Goal: Information Seeking & Learning: Learn about a topic

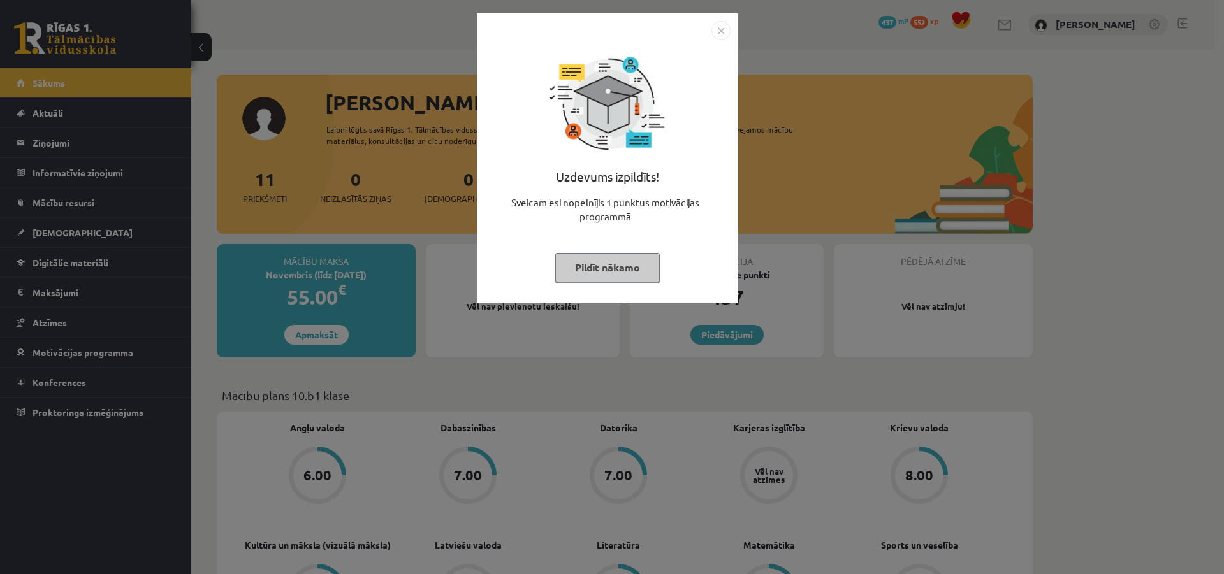
click at [653, 271] on button "Pildīt nākamo" at bounding box center [607, 267] width 105 height 29
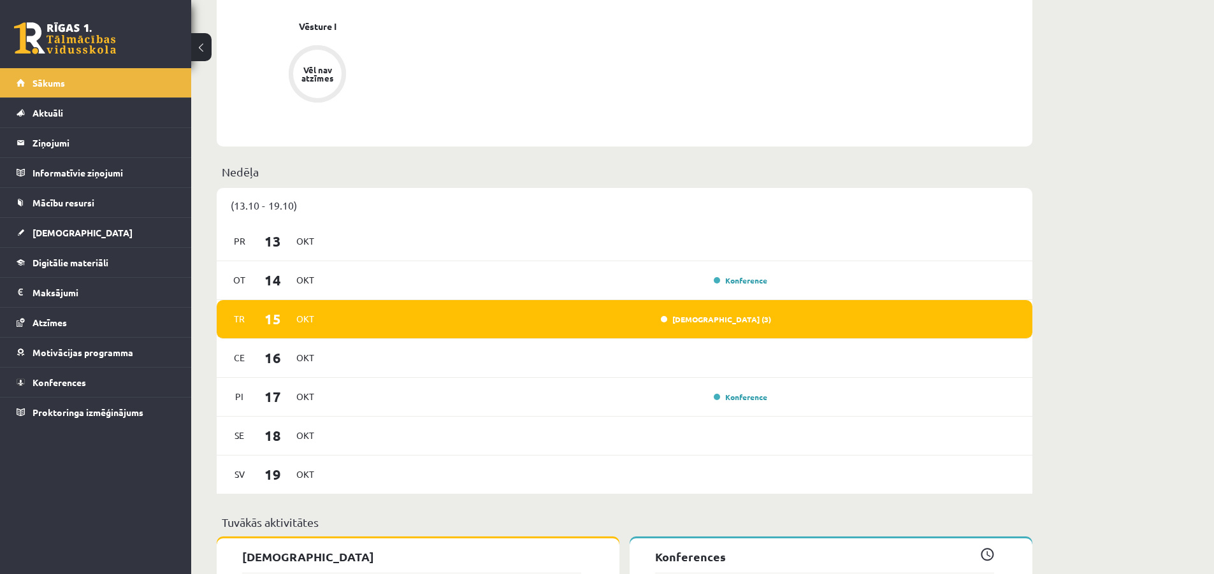
scroll to position [637, 0]
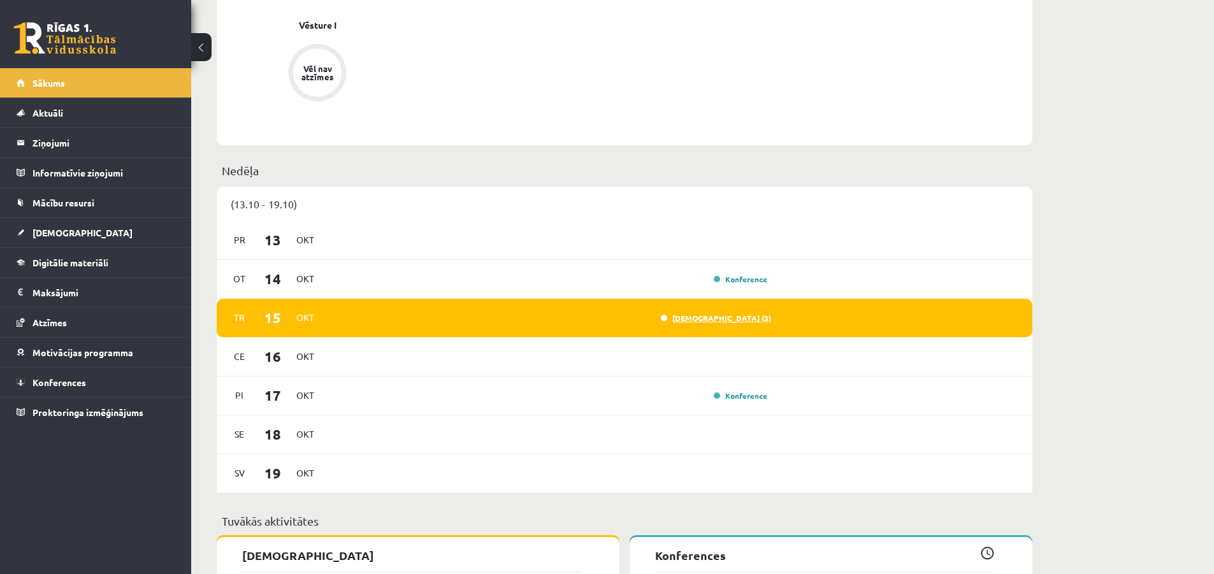
click at [736, 319] on link "[DEMOGRAPHIC_DATA] (3)" at bounding box center [716, 318] width 110 height 10
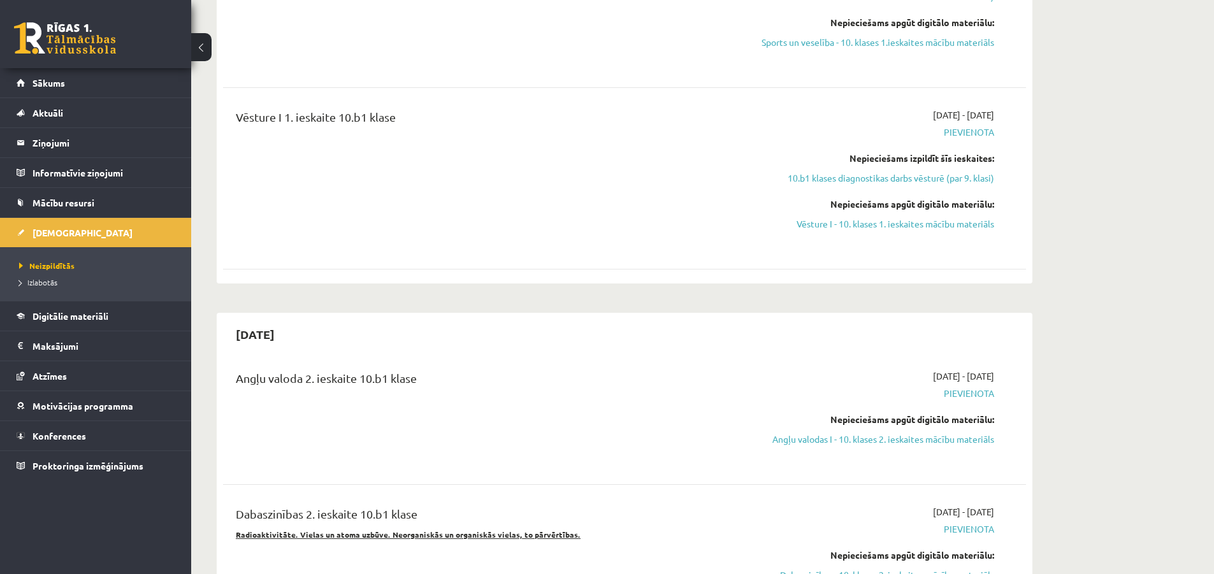
scroll to position [765, 0]
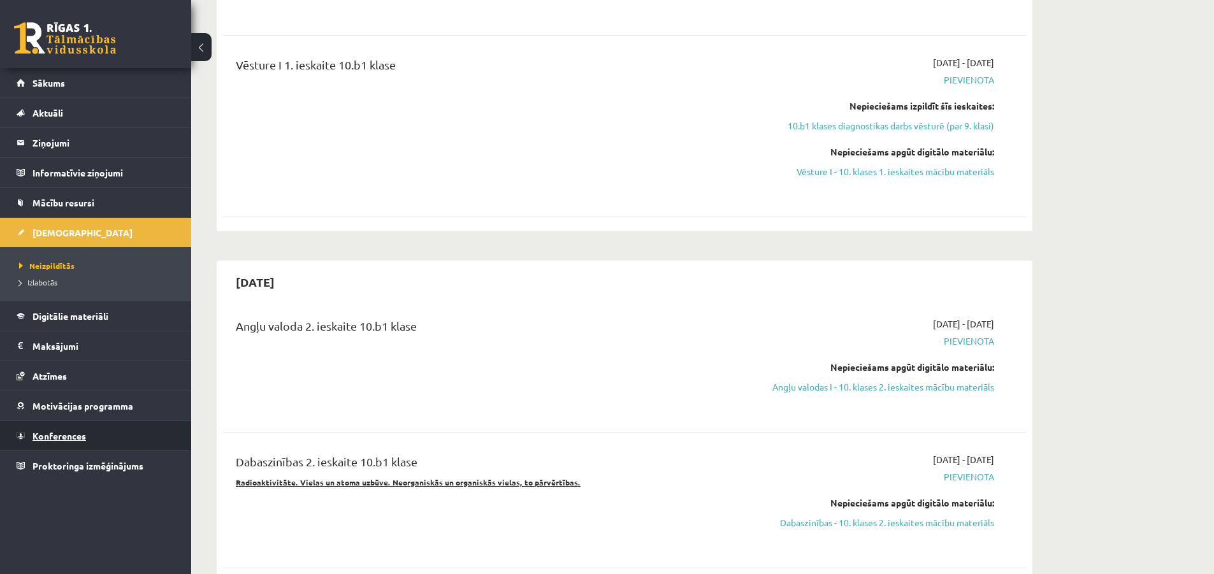
click at [68, 428] on link "Konferences" at bounding box center [96, 435] width 159 height 29
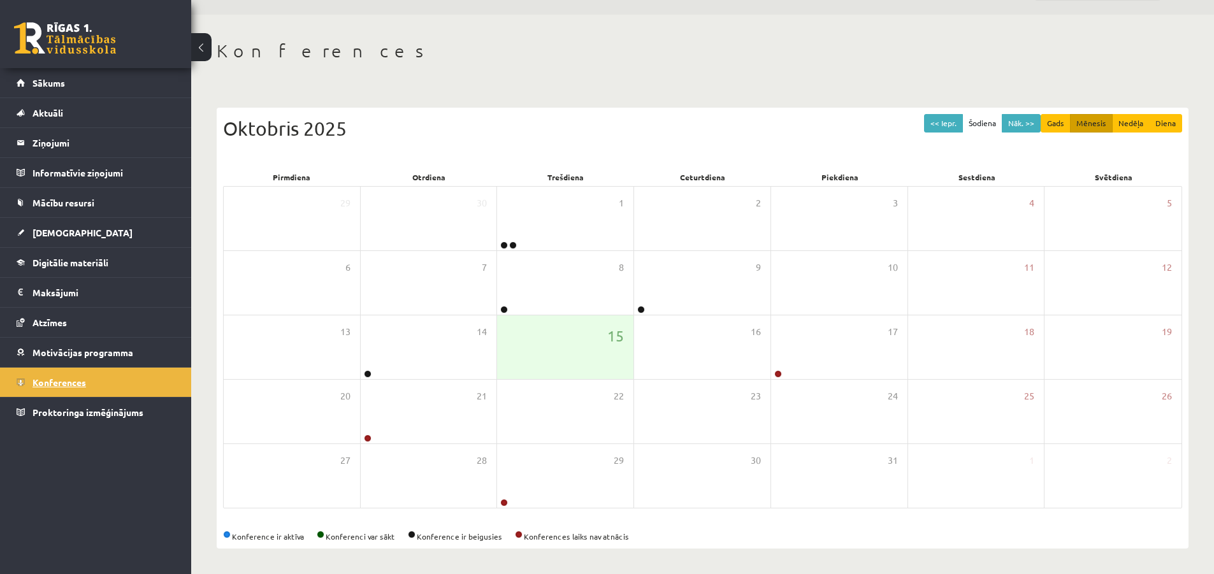
scroll to position [35, 0]
click at [49, 263] on span "Digitālie materiāli" at bounding box center [71, 262] width 76 height 11
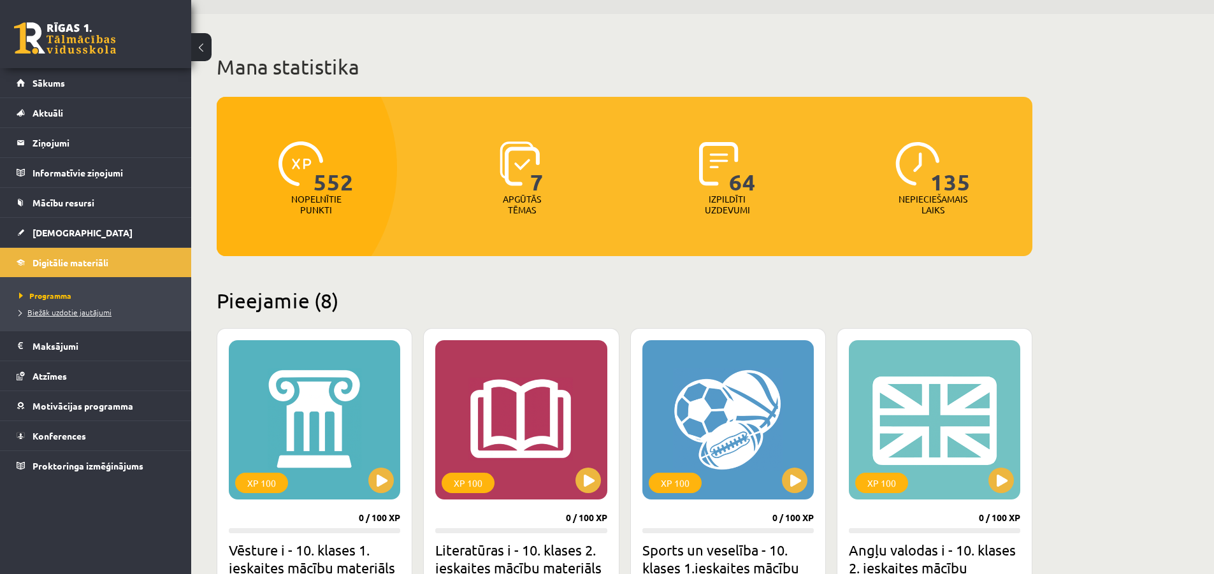
click at [56, 309] on span "Biežāk uzdotie jautājumi" at bounding box center [65, 312] width 92 height 10
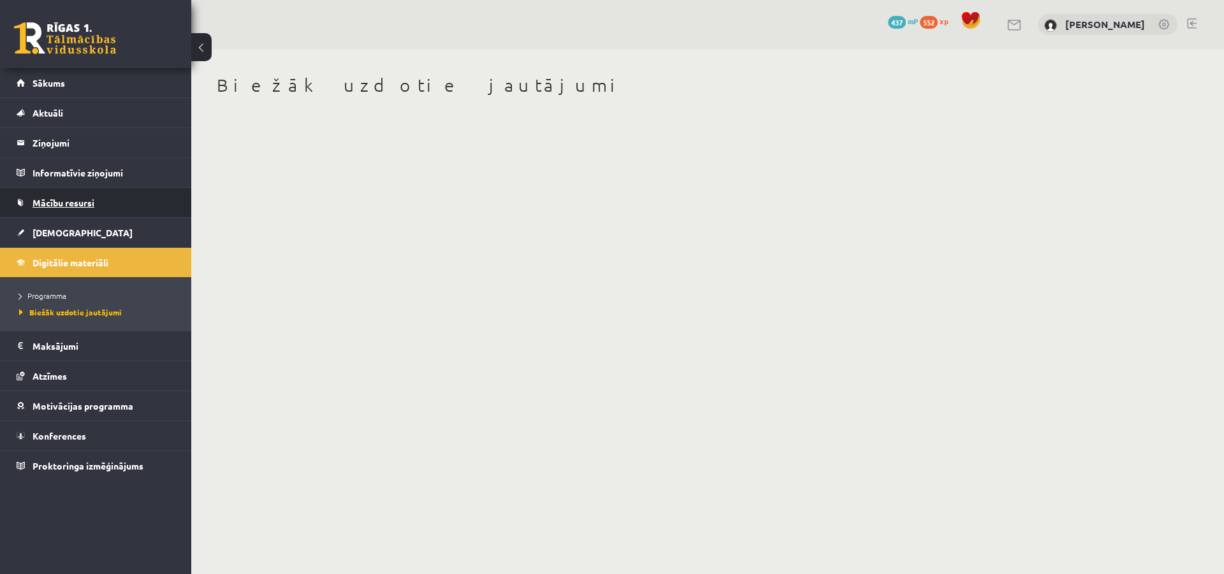
click at [73, 198] on span "Mācību resursi" at bounding box center [64, 202] width 62 height 11
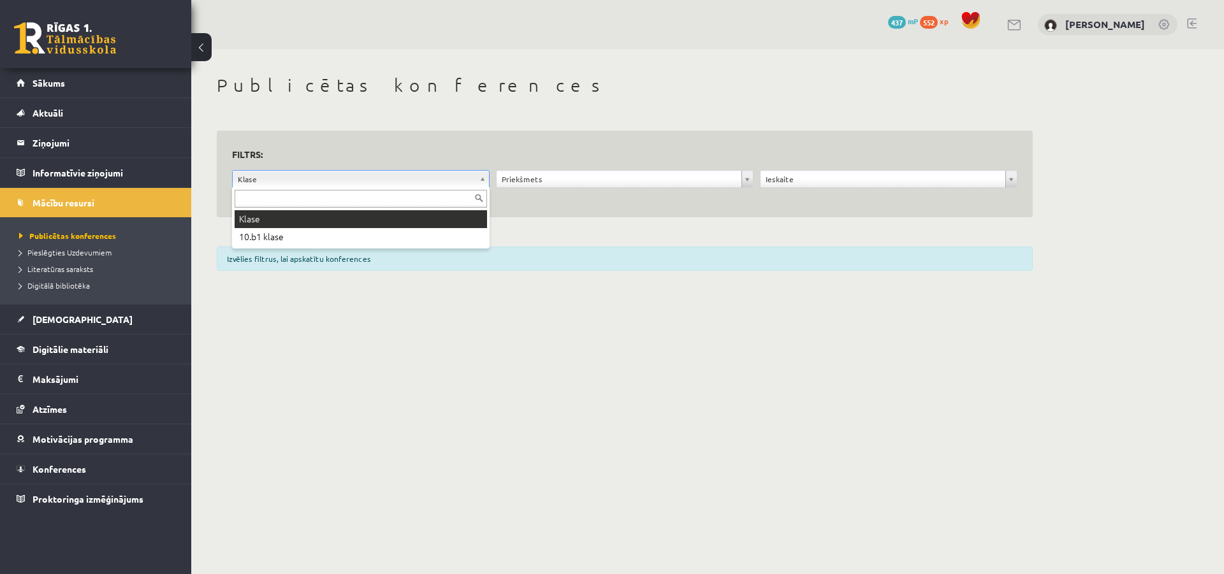
drag, startPoint x: 361, startPoint y: 183, endPoint x: 335, endPoint y: 200, distance: 31.8
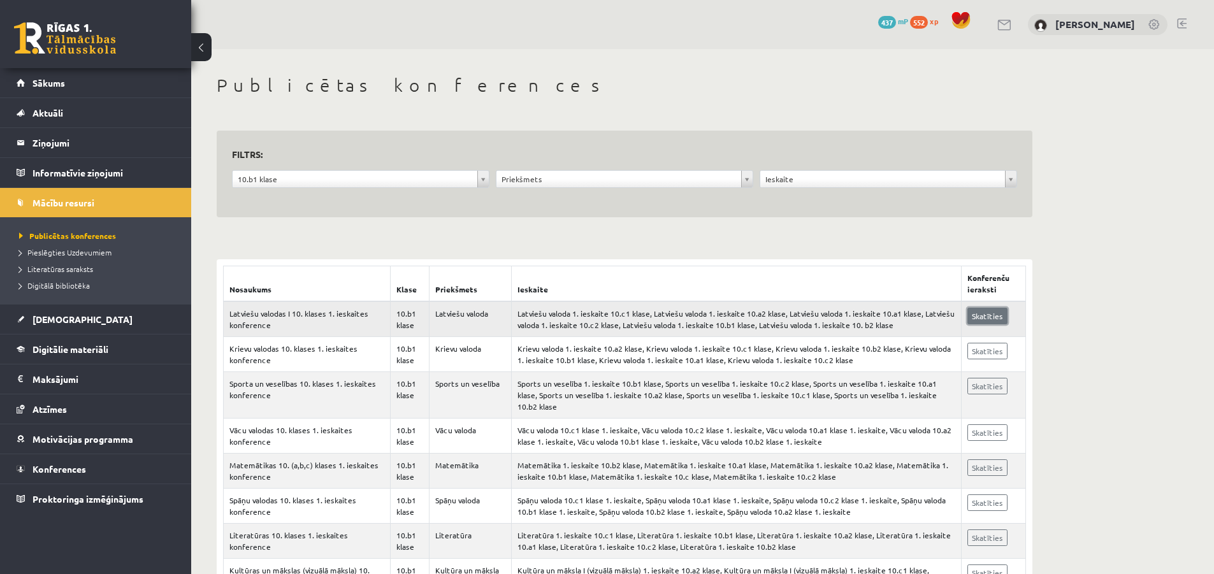
click at [987, 308] on link "Skatīties" at bounding box center [987, 316] width 40 height 17
click at [80, 76] on link "Sākums" at bounding box center [96, 82] width 159 height 29
